Goal: Task Accomplishment & Management: Manage account settings

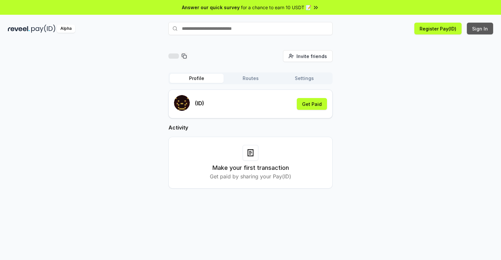
click at [480, 29] on button "Sign In" at bounding box center [480, 29] width 26 height 12
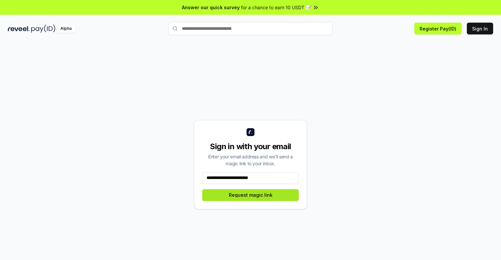
type input "**********"
click at [251, 195] on button "Request magic link" at bounding box center [250, 195] width 97 height 12
